Goal: Task Accomplishment & Management: Complete application form

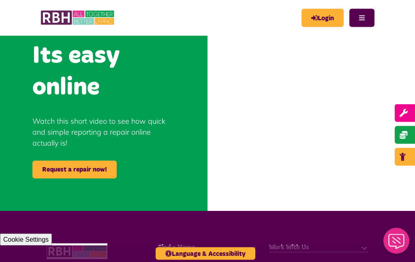
scroll to position [346, 0]
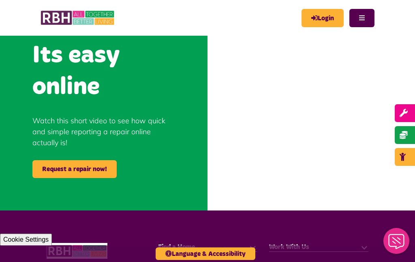
click at [325, 18] on link "Login" at bounding box center [323, 18] width 42 height 18
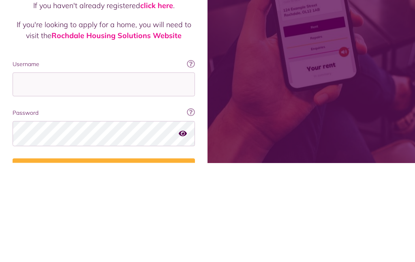
scroll to position [105, 0]
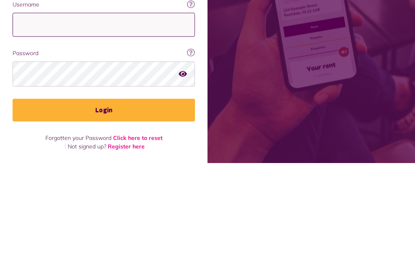
type input "**********"
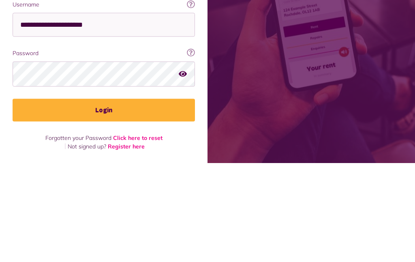
click at [104, 198] on button "Login" at bounding box center [104, 209] width 183 height 23
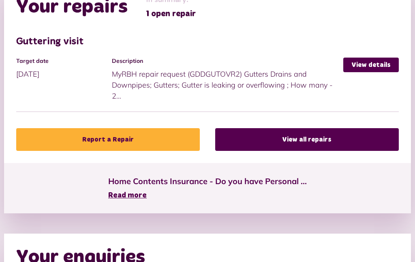
scroll to position [416, 0]
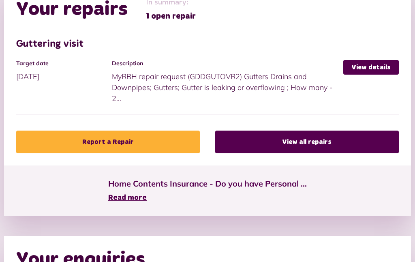
click at [155, 131] on link "Report a Repair" at bounding box center [108, 142] width 184 height 23
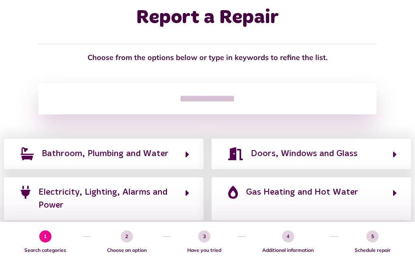
scroll to position [46, 0]
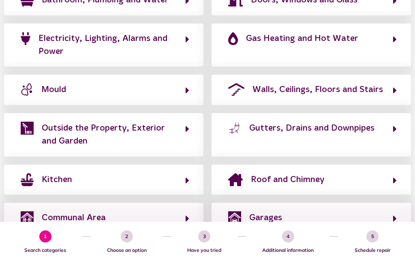
click at [372, 148] on button "Gutters, Drains and Downpipes" at bounding box center [311, 134] width 171 height 27
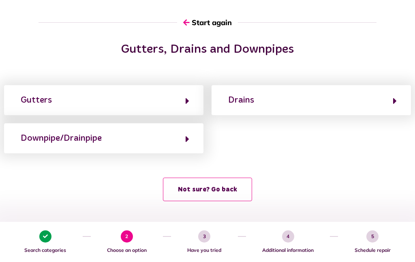
scroll to position [47, 0]
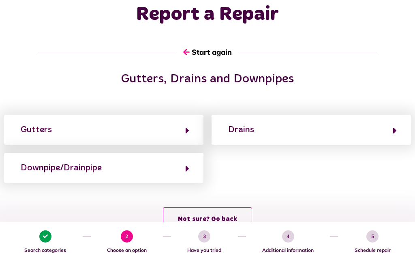
click at [183, 133] on button "Gutters" at bounding box center [103, 130] width 171 height 14
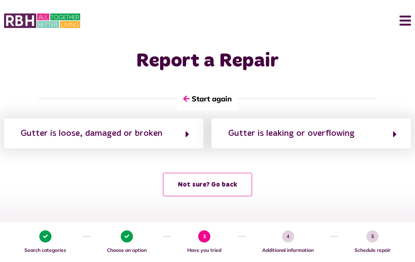
scroll to position [0, 0]
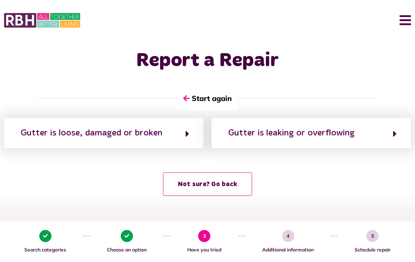
click at [352, 131] on div "Gutter is leaking or overflowing" at bounding box center [291, 133] width 127 height 13
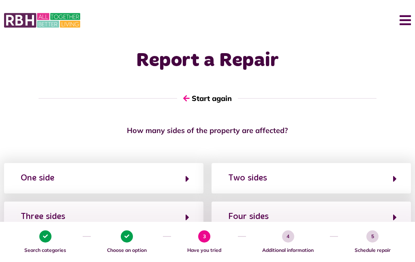
click at [321, 181] on button "Two sides" at bounding box center [311, 178] width 171 height 14
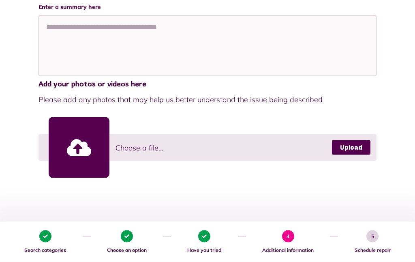
scroll to position [185, 0]
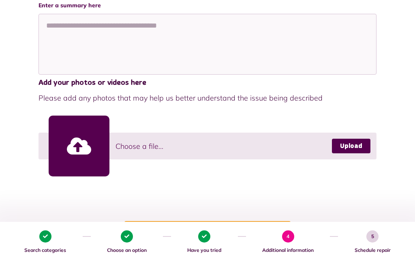
click at [351, 150] on link "Upload" at bounding box center [351, 146] width 39 height 15
click at [299, 198] on div "Enter a summary here Add your photos or videos here Please add any photos that …" at bounding box center [208, 105] width 338 height 208
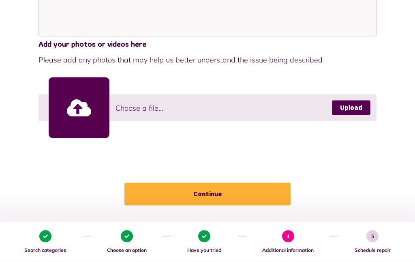
scroll to position [224, 0]
click at [207, 196] on button "Continue" at bounding box center [208, 194] width 166 height 23
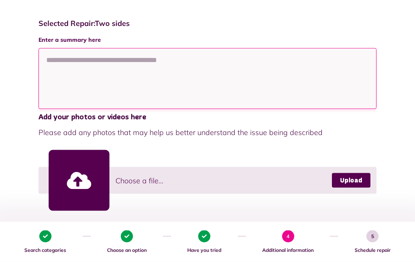
scroll to position [141, 0]
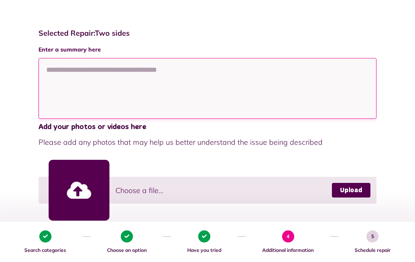
click at [84, 86] on textarea at bounding box center [208, 88] width 338 height 61
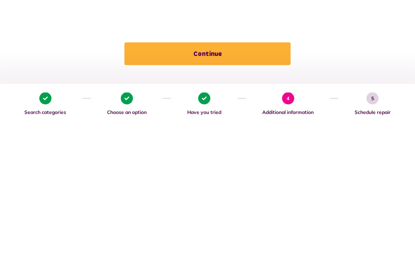
type textarea "**********"
click at [207, 181] on button "Continue" at bounding box center [208, 192] width 166 height 23
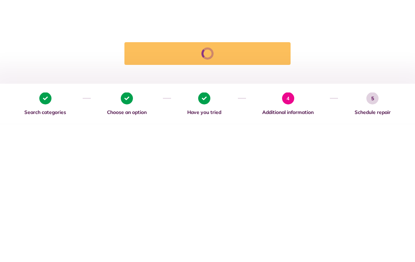
scroll to position [247, 0]
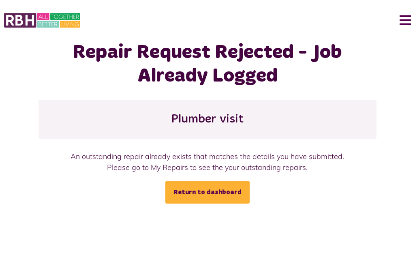
click at [230, 202] on link "Return to dashboard" at bounding box center [208, 192] width 84 height 23
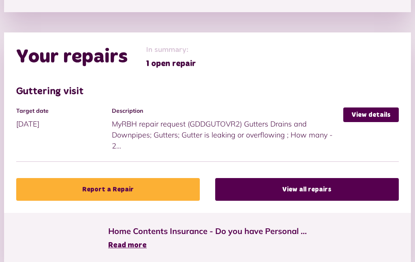
scroll to position [370, 0]
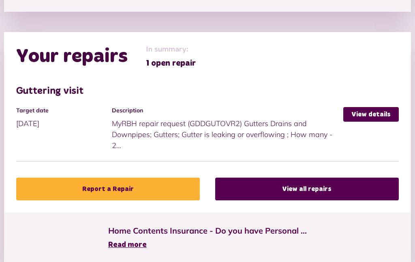
click at [310, 178] on link "View all repairs" at bounding box center [307, 189] width 184 height 23
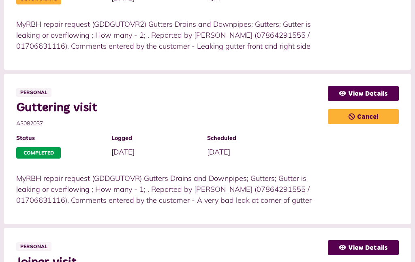
scroll to position [268, 0]
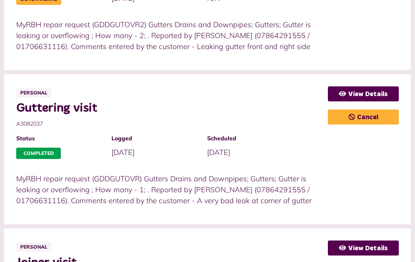
click at [372, 95] on link "View Details" at bounding box center [363, 93] width 71 height 15
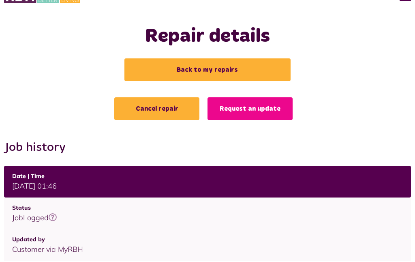
scroll to position [24, 0]
click at [257, 110] on link "Request an update" at bounding box center [250, 109] width 85 height 23
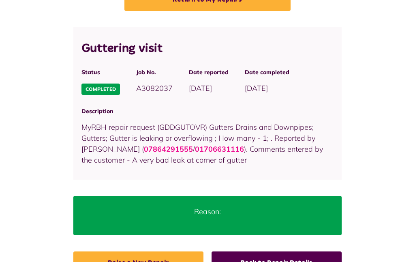
scroll to position [95, 0]
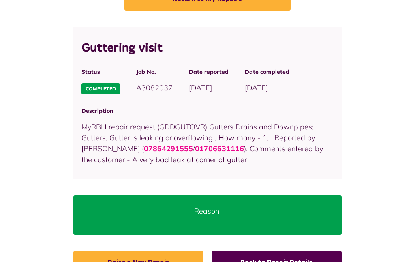
click at [170, 262] on link "Raise a New Repair" at bounding box center [138, 263] width 130 height 23
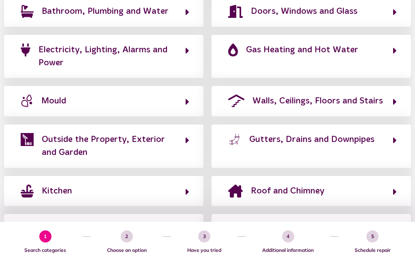
click at [374, 157] on button "Gutters, Drains and Downpipes" at bounding box center [311, 146] width 171 height 27
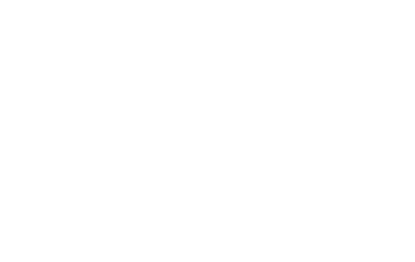
scroll to position [47, 0]
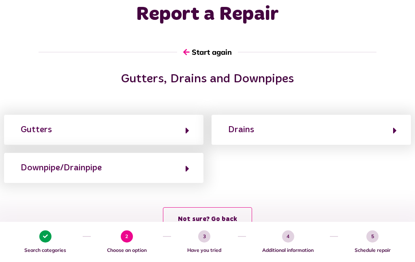
click at [39, 131] on div "Gutters" at bounding box center [36, 129] width 31 height 13
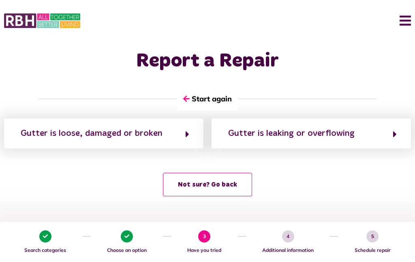
scroll to position [0, 0]
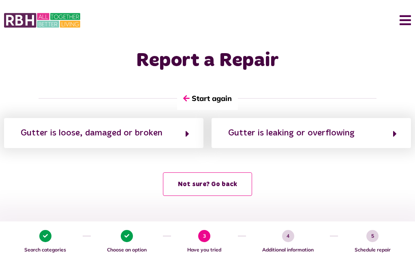
click at [371, 138] on button "Gutter is leaking or overflowing" at bounding box center [311, 134] width 171 height 14
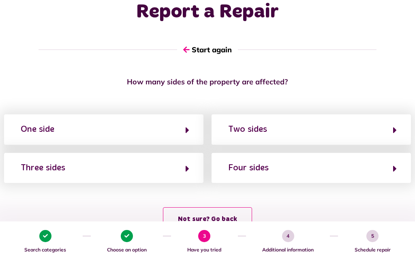
click at [379, 135] on button "Two sides" at bounding box center [311, 130] width 171 height 14
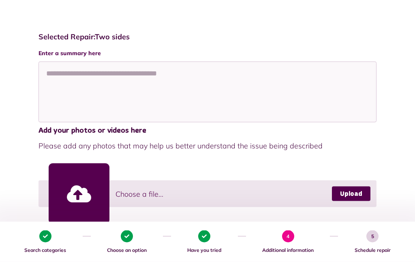
scroll to position [138, 0]
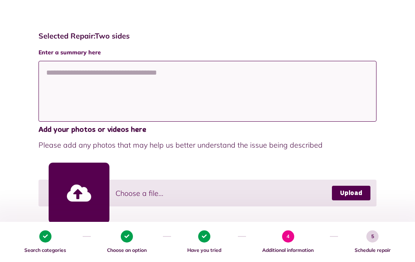
click at [89, 89] on textarea at bounding box center [208, 91] width 338 height 61
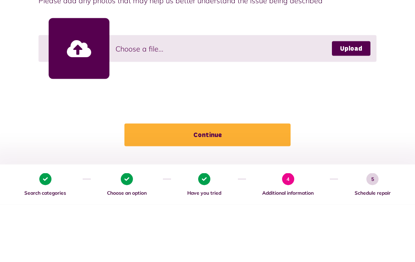
scroll to position [227, 0]
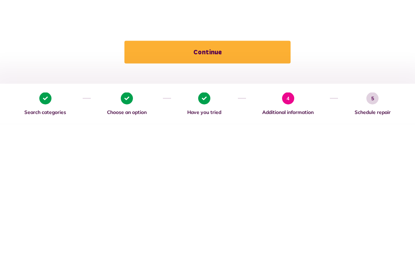
type textarea "**********"
click at [213, 179] on button "Continue" at bounding box center [208, 190] width 166 height 23
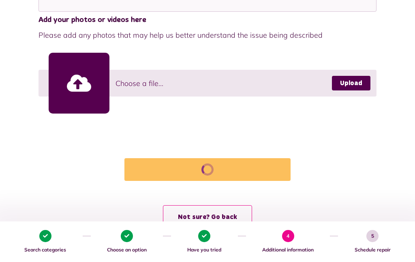
scroll to position [275, 0]
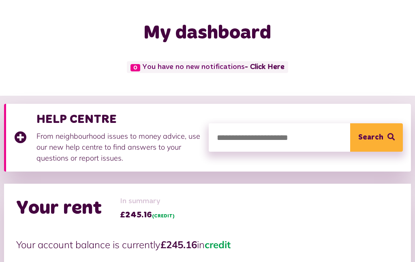
scroll to position [28, 0]
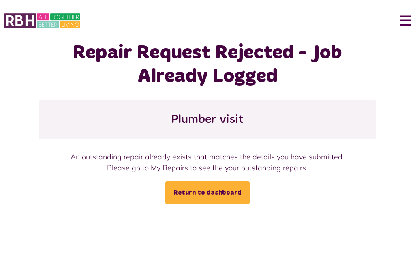
scroll to position [0, 0]
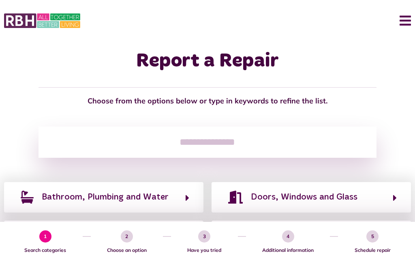
scroll to position [237, 0]
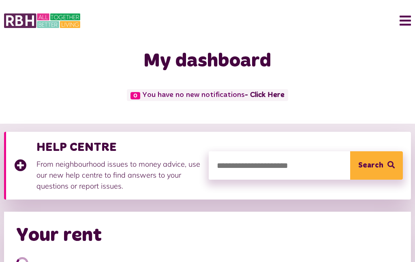
scroll to position [189, 0]
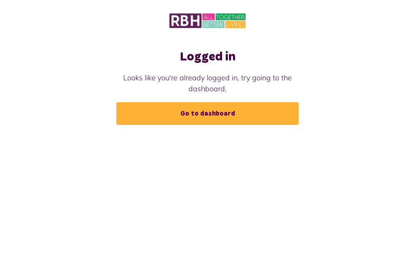
scroll to position [28, 0]
